Goal: Browse casually: Explore the website without a specific task or goal

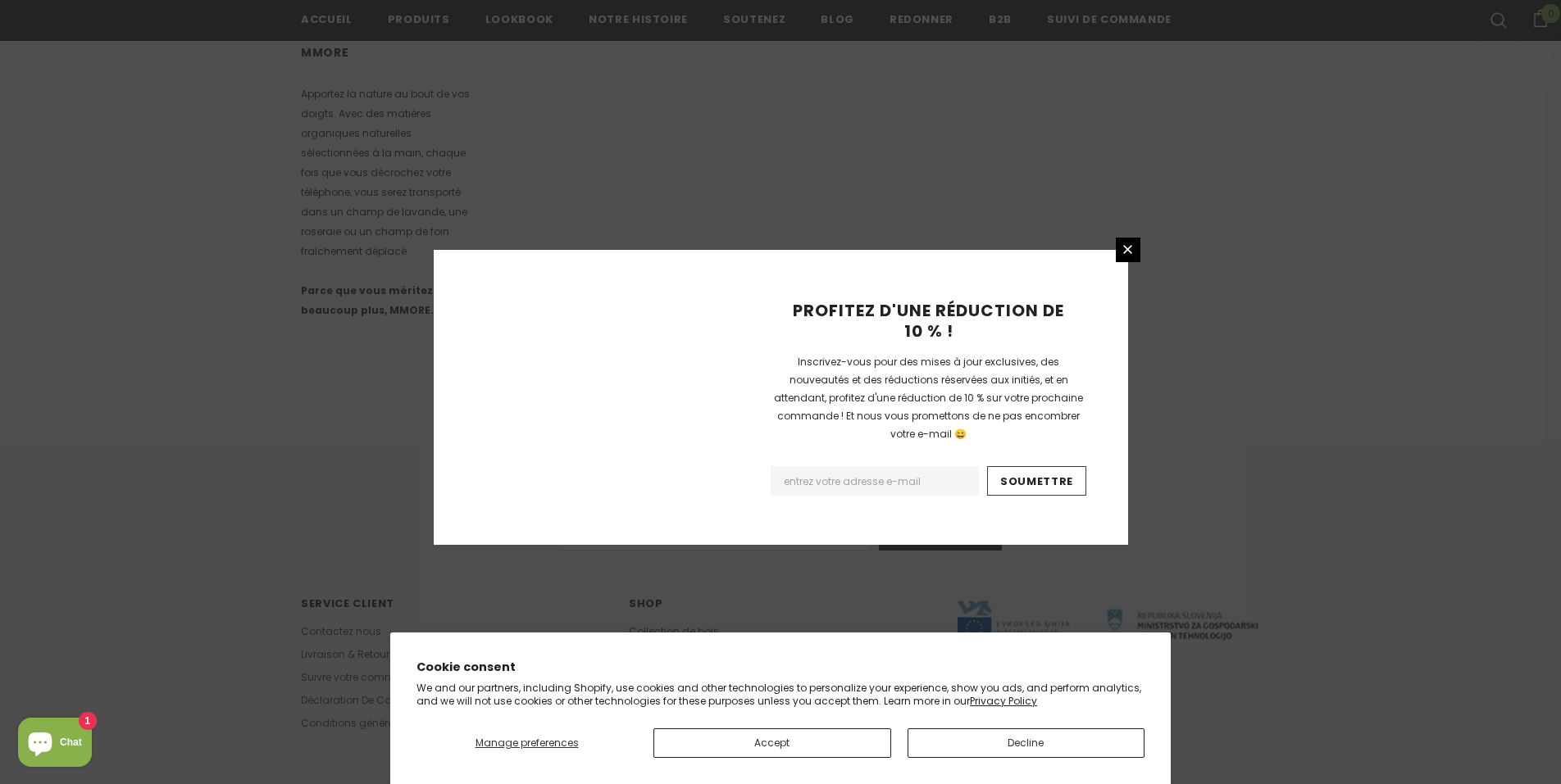
scroll to position [935, 0]
